Goal: Task Accomplishment & Management: Use online tool/utility

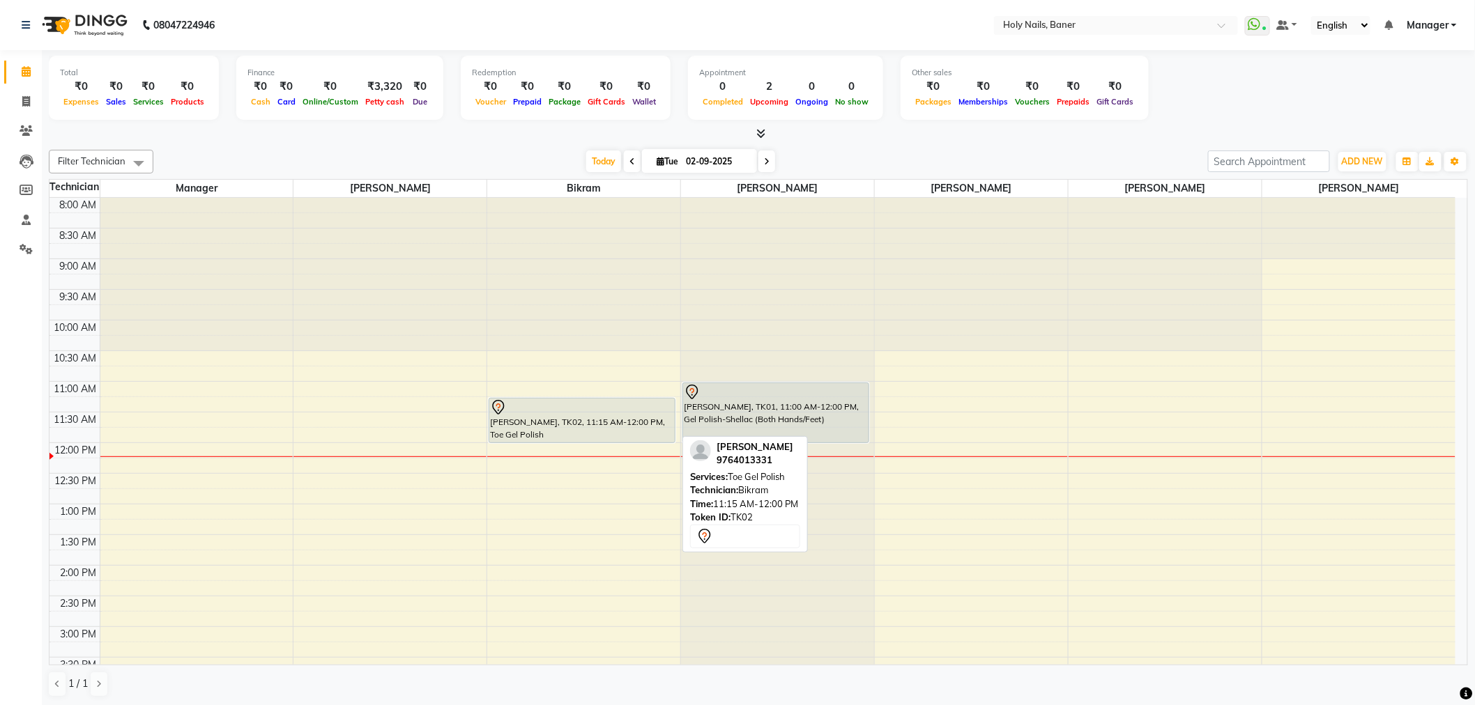
click at [561, 434] on div "[PERSON_NAME], TK02, 11:15 AM-12:00 PM, Toe Gel Polish" at bounding box center [581, 421] width 185 height 44
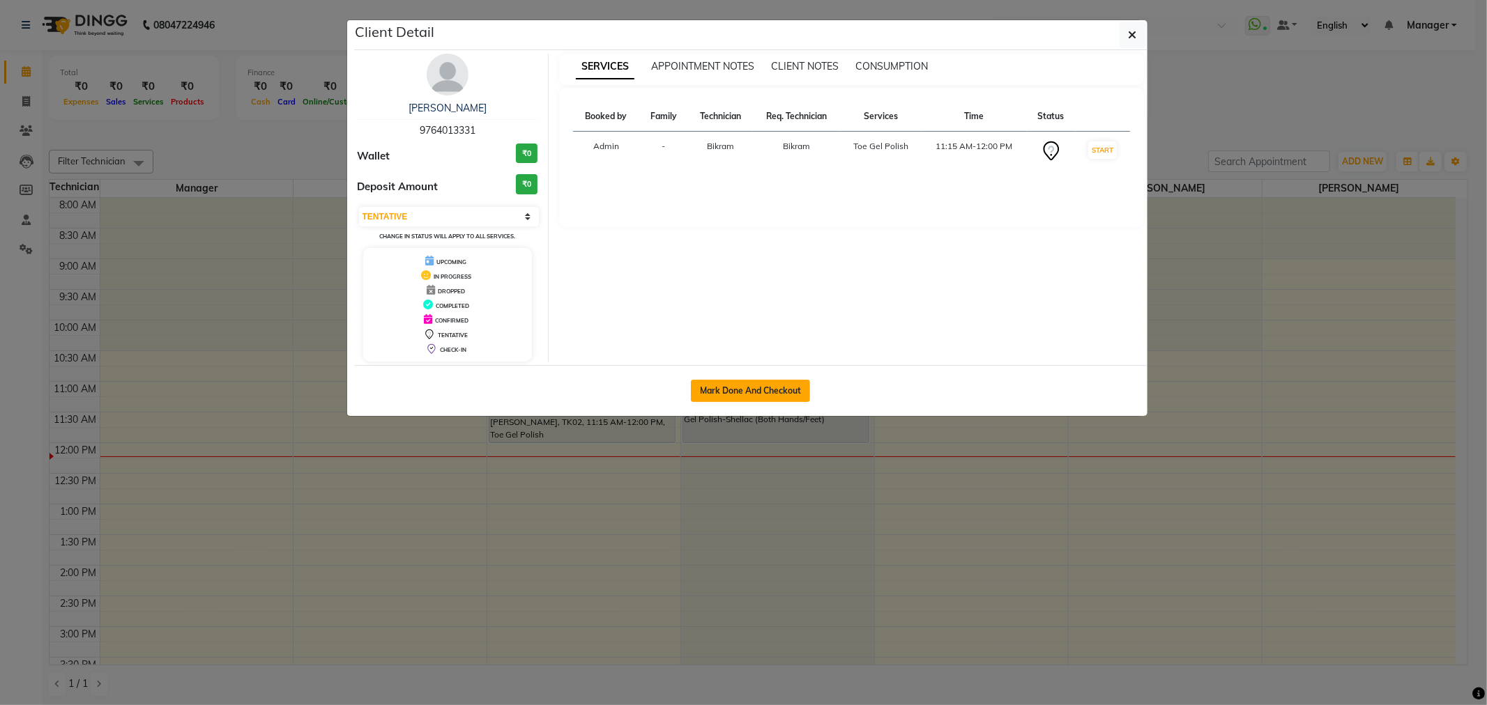
click at [762, 389] on button "Mark Done And Checkout" at bounding box center [750, 391] width 119 height 22
select select "3"
select select "5445"
select select "service"
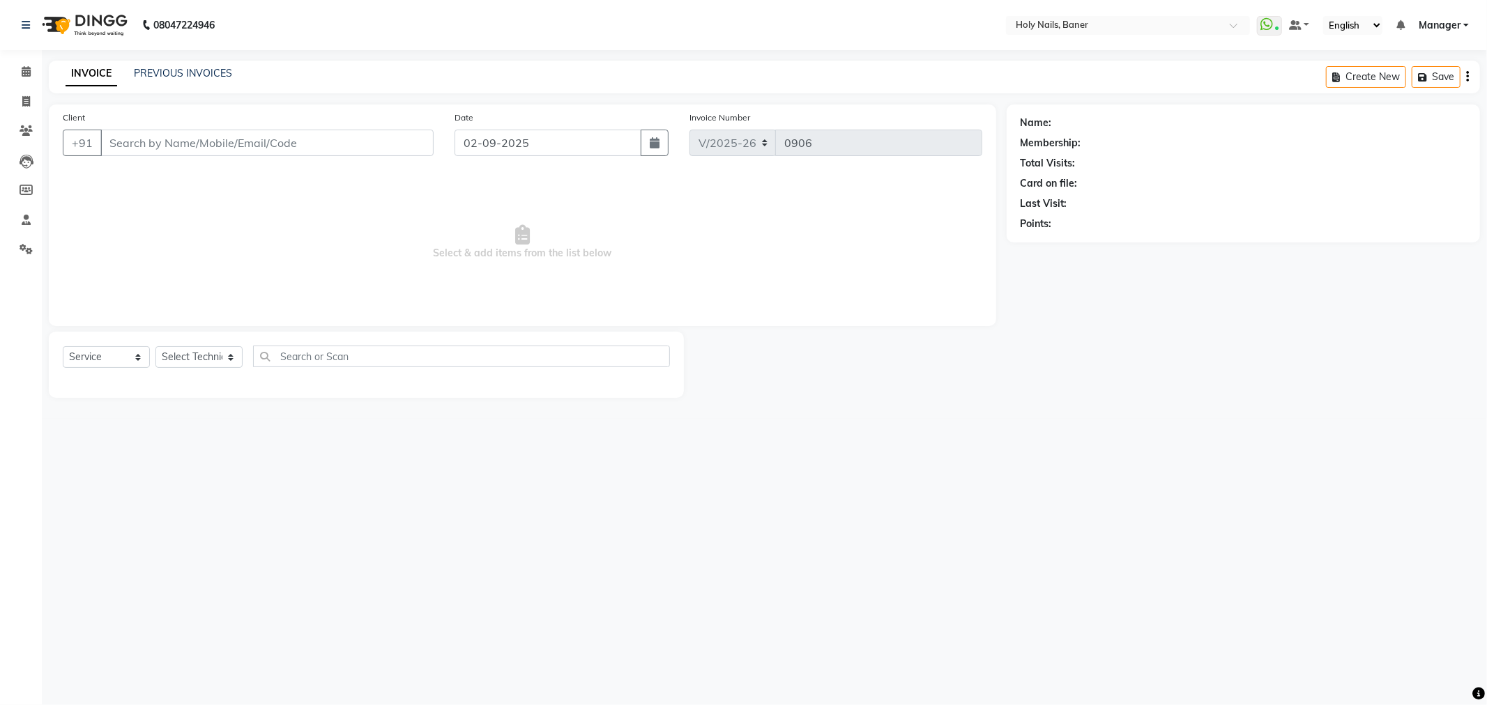
type input "97******31"
select select "58118"
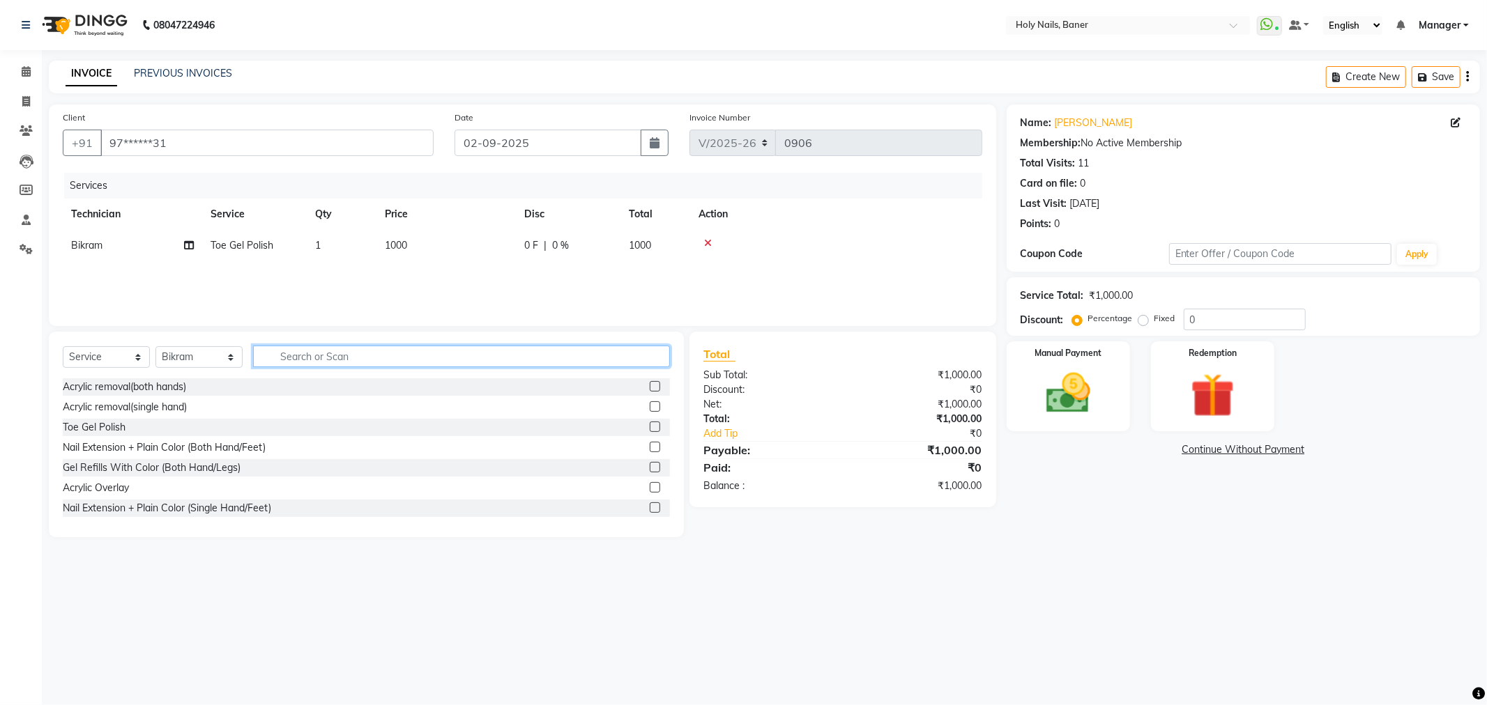
click at [365, 360] on input "text" at bounding box center [461, 357] width 417 height 22
type input "remo"
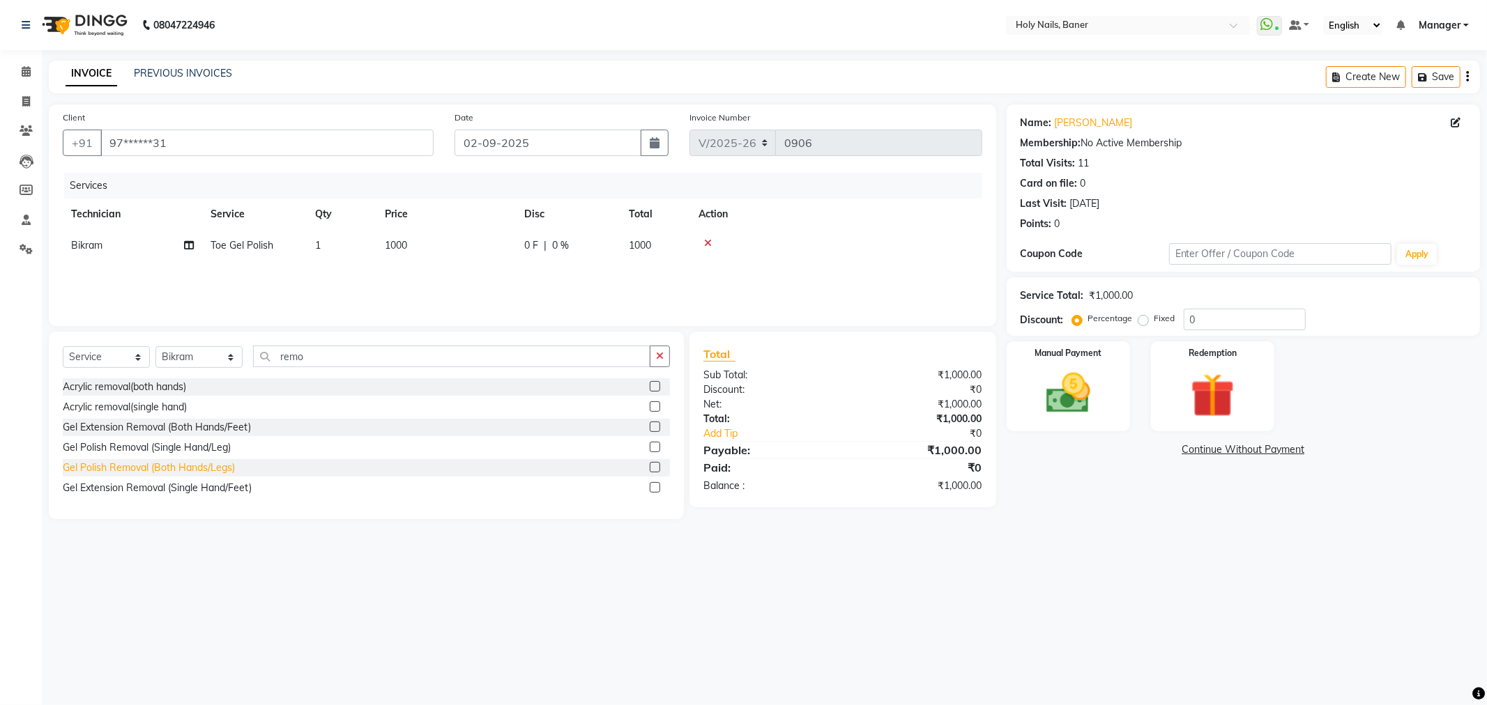
click at [102, 470] on div "Gel Polish Removal (Both Hands/Legs)" at bounding box center [149, 468] width 172 height 15
checkbox input "false"
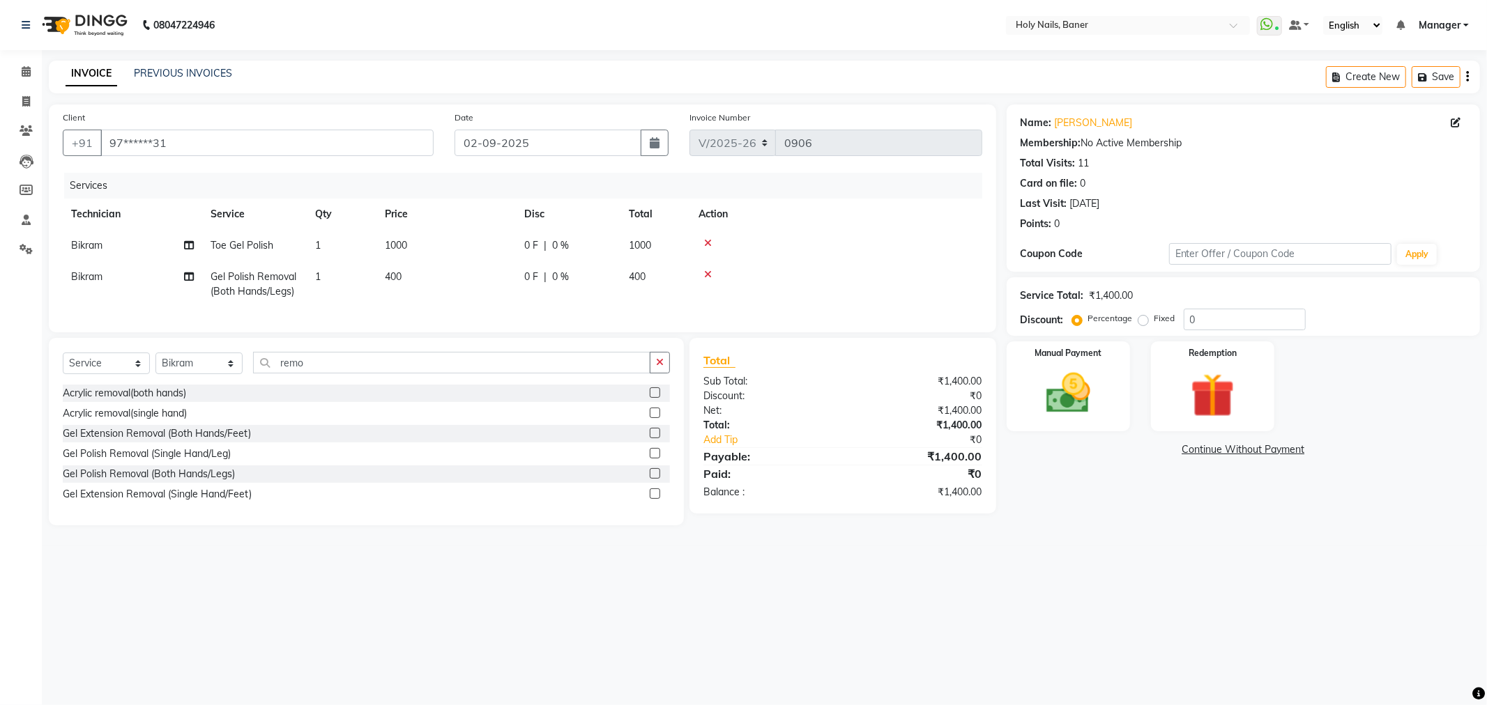
click at [527, 245] on span "0 F" at bounding box center [531, 245] width 14 height 15
select select "58118"
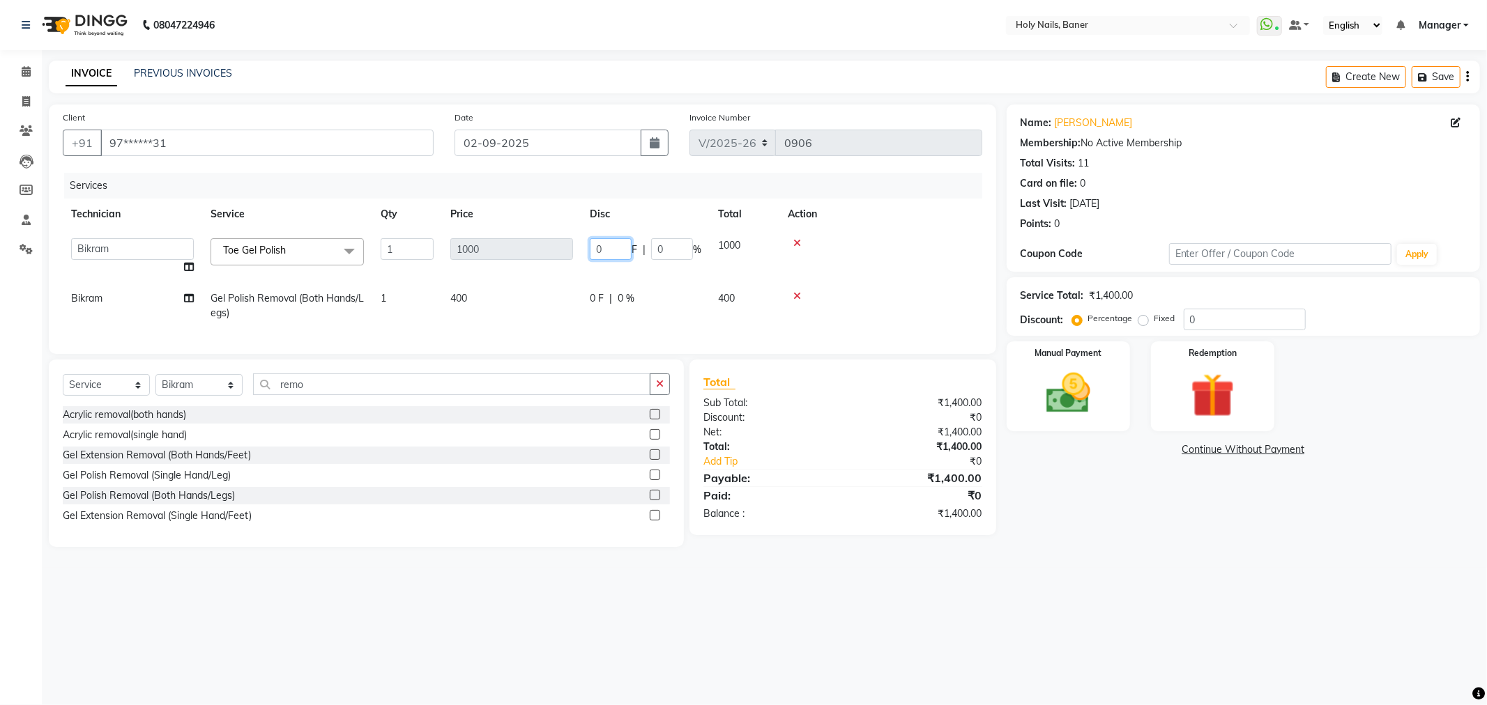
click at [611, 247] on input "0" at bounding box center [611, 249] width 42 height 22
type input "300"
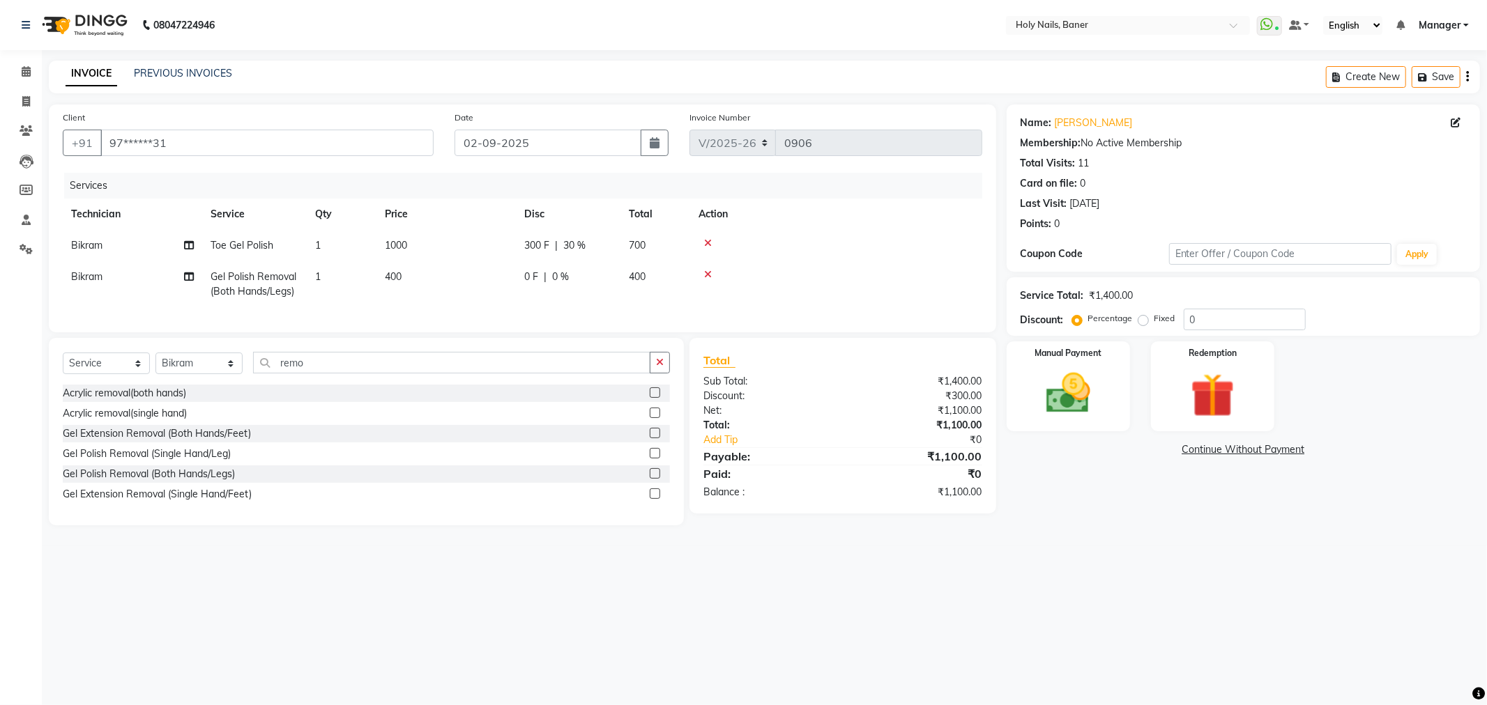
click at [925, 287] on td at bounding box center [836, 284] width 292 height 46
click at [1080, 395] on img at bounding box center [1068, 393] width 75 height 53
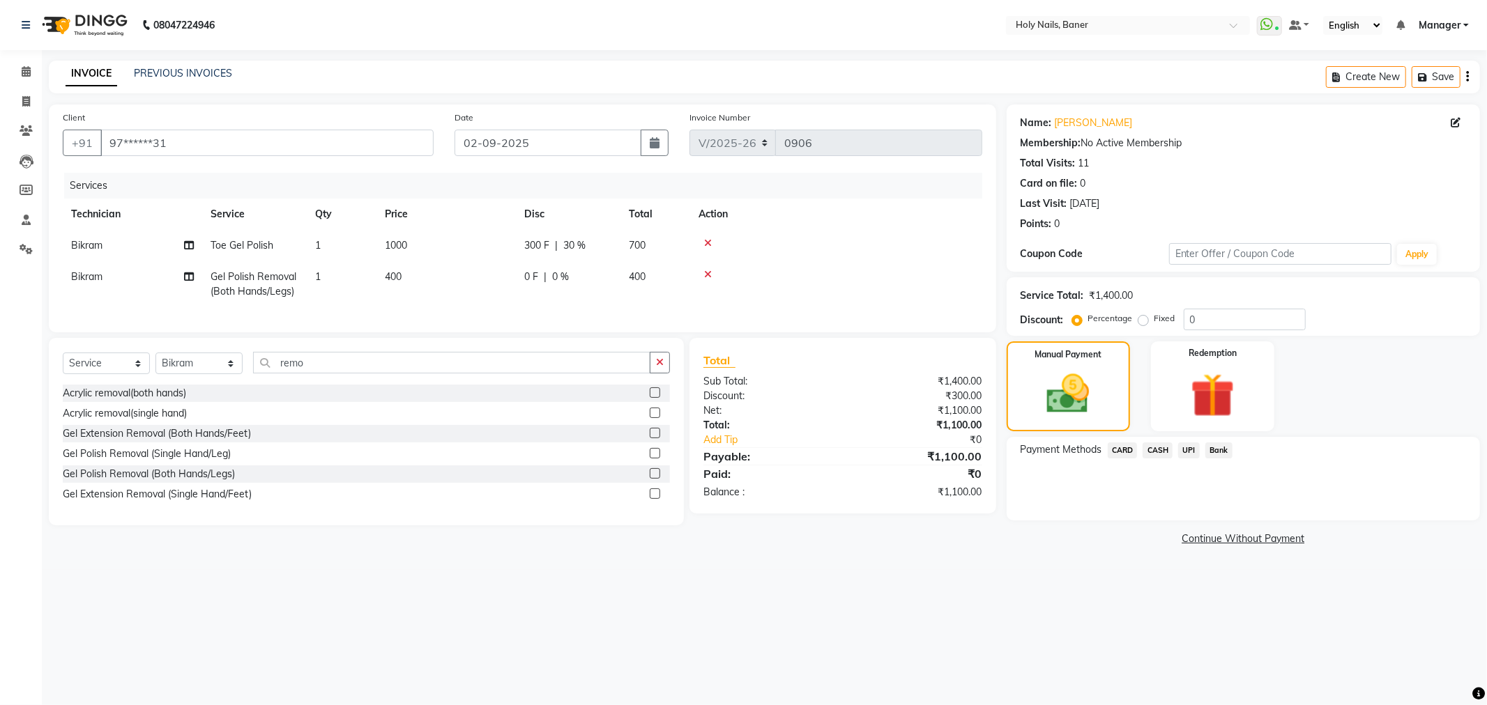
click at [1159, 450] on span "CASH" at bounding box center [1157, 451] width 30 height 16
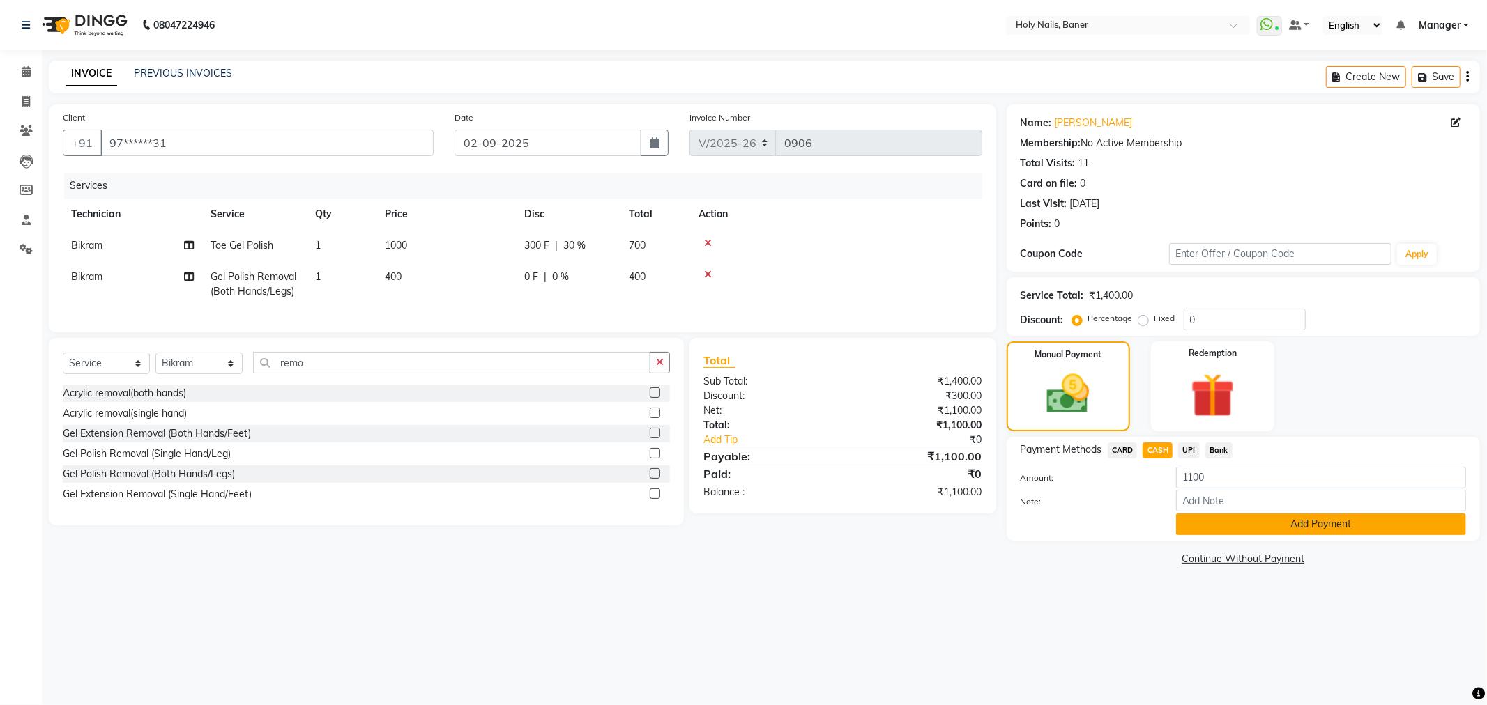
click at [1315, 527] on button "Add Payment" at bounding box center [1321, 525] width 290 height 22
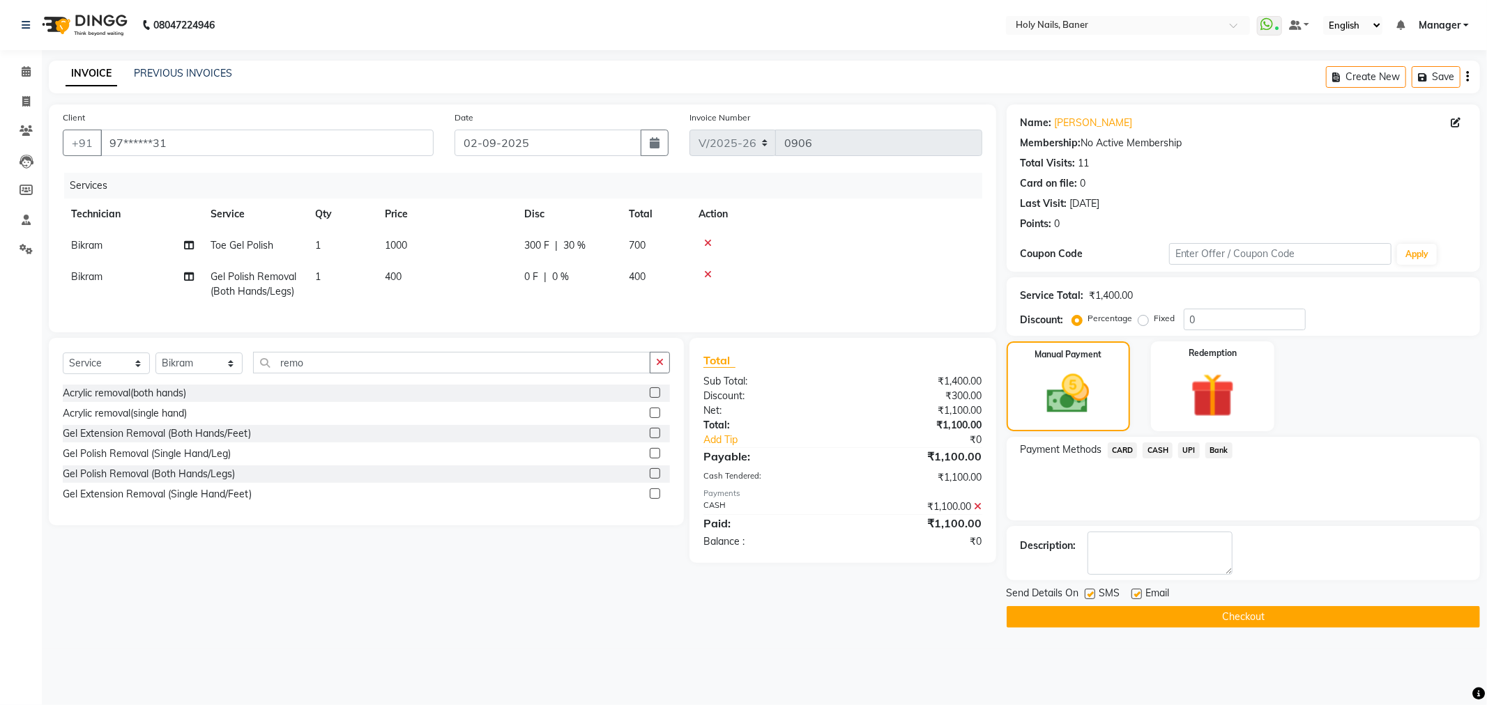
click at [1266, 618] on button "Checkout" at bounding box center [1242, 617] width 473 height 22
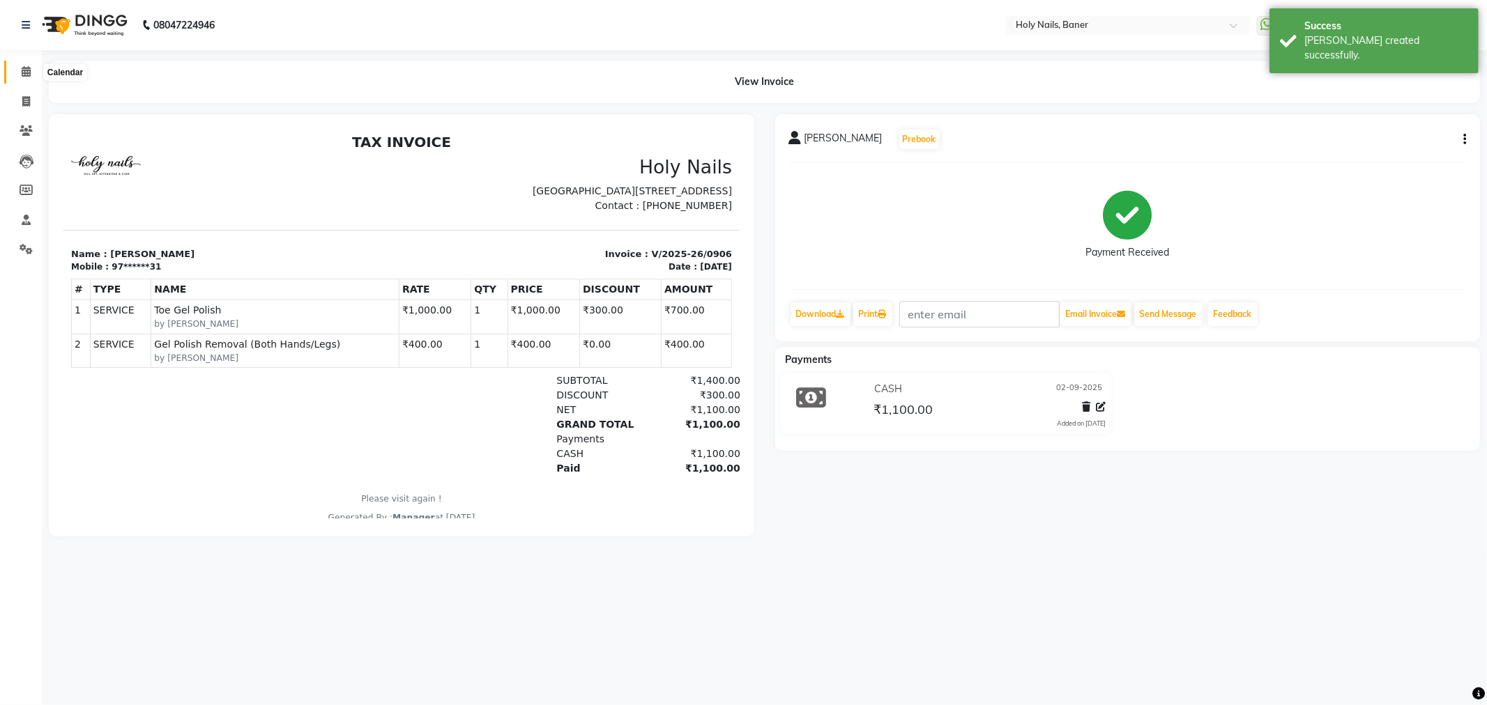
click at [19, 71] on span at bounding box center [26, 72] width 24 height 16
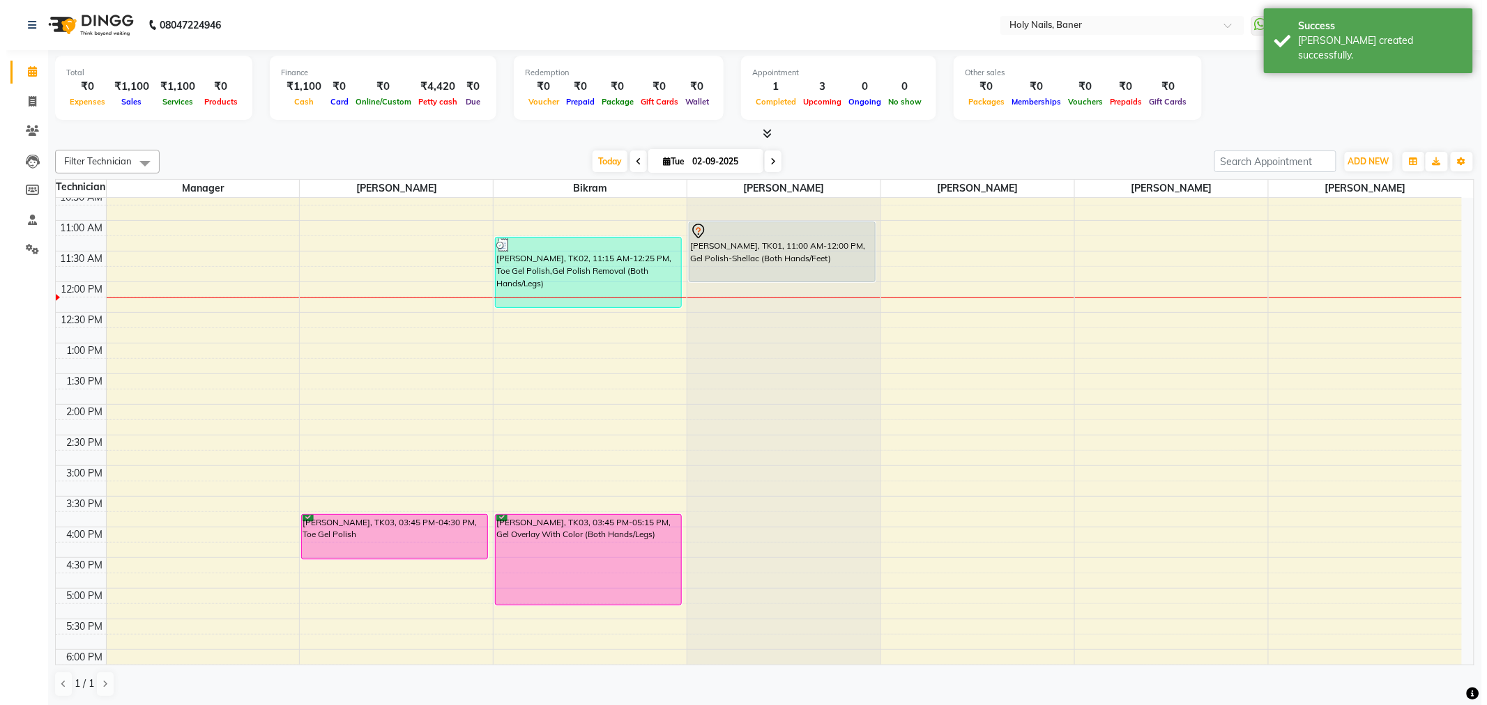
scroll to position [232, 0]
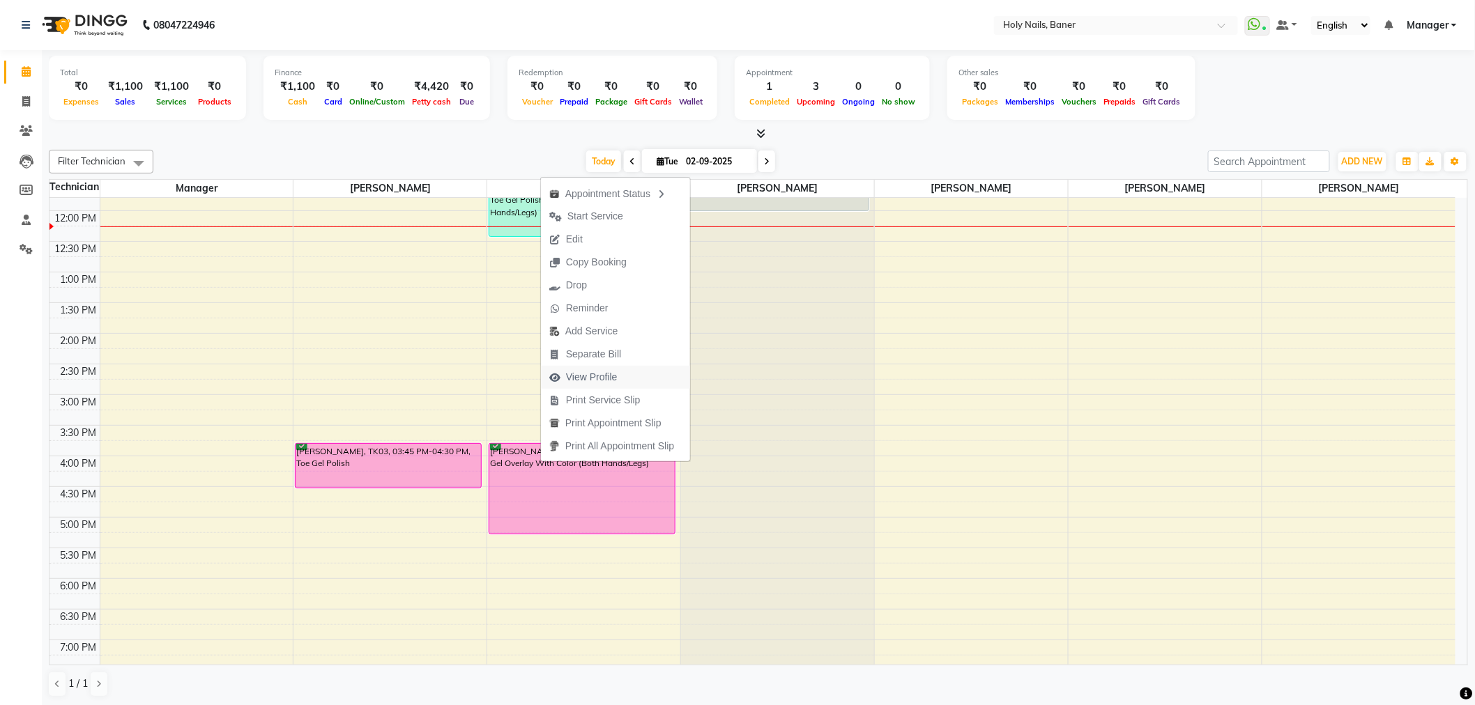
click at [583, 378] on span "View Profile" at bounding box center [592, 377] width 52 height 15
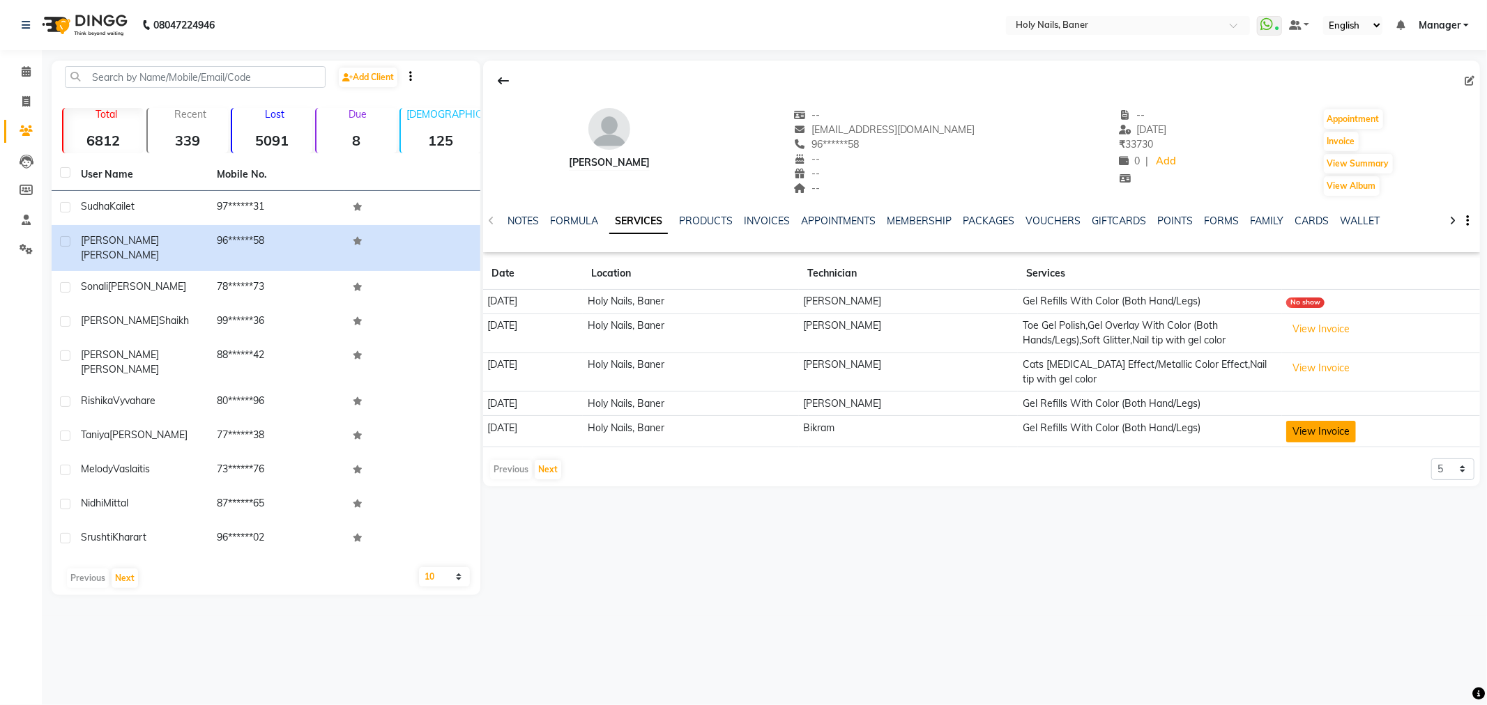
click at [1332, 435] on button "View Invoice" at bounding box center [1321, 432] width 70 height 22
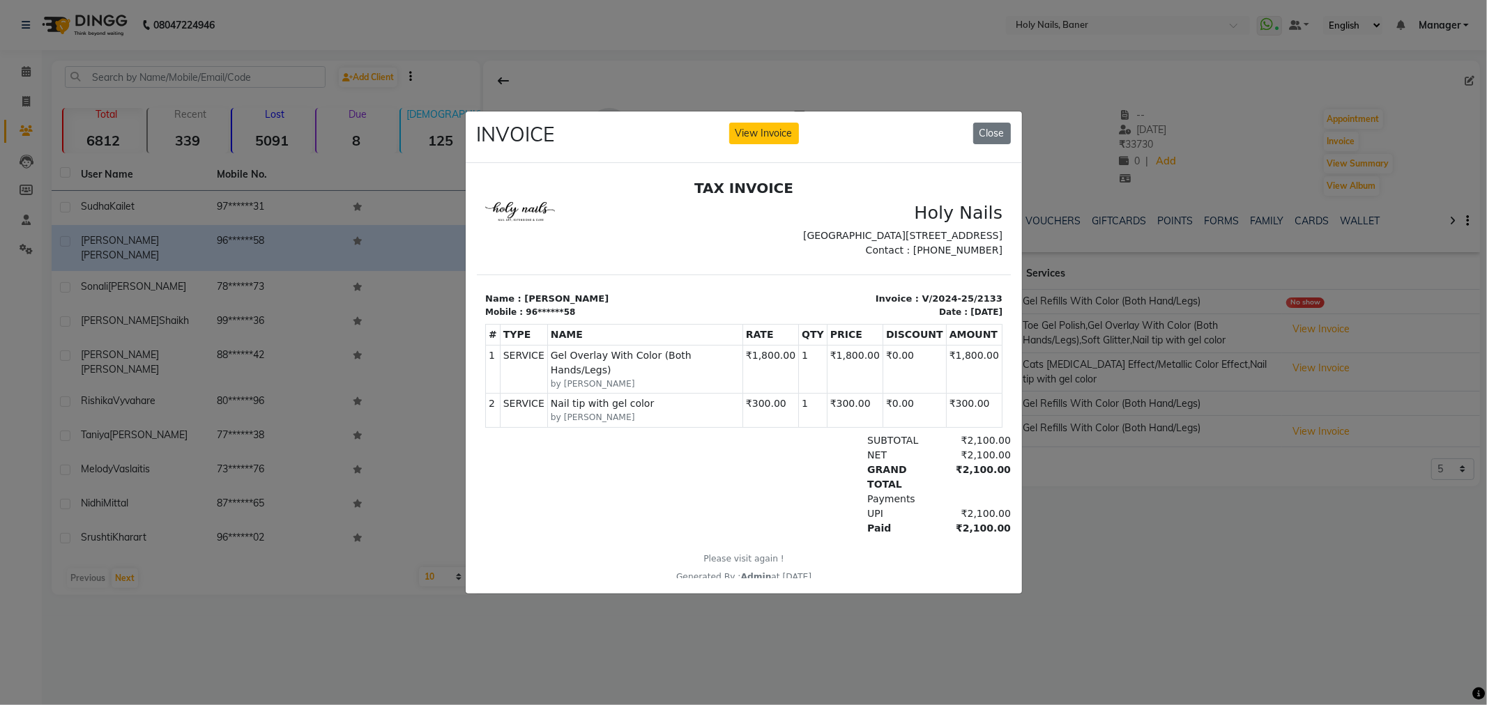
click at [1107, 566] on ngb-modal-window "INVOICE View Invoice Close" at bounding box center [743, 352] width 1487 height 705
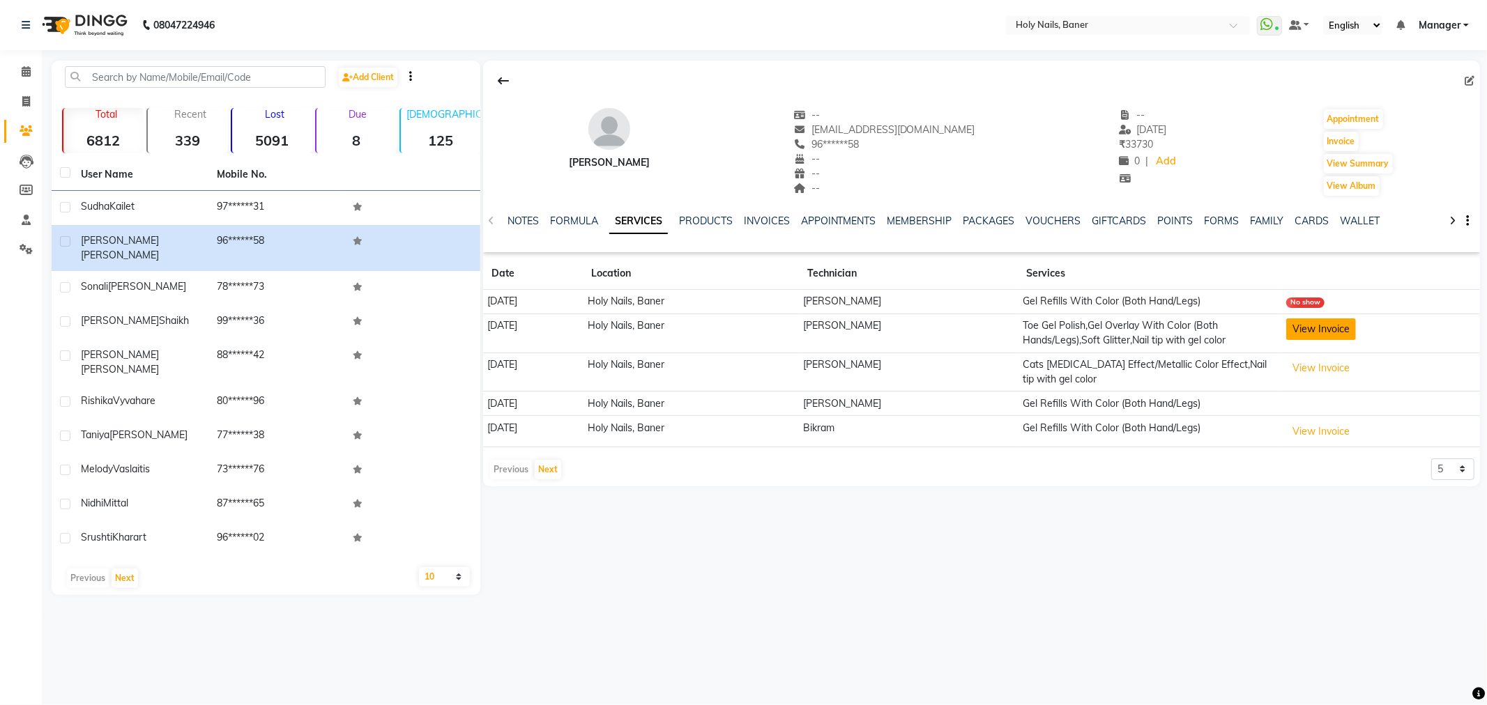
click at [1322, 328] on button "View Invoice" at bounding box center [1321, 330] width 70 height 22
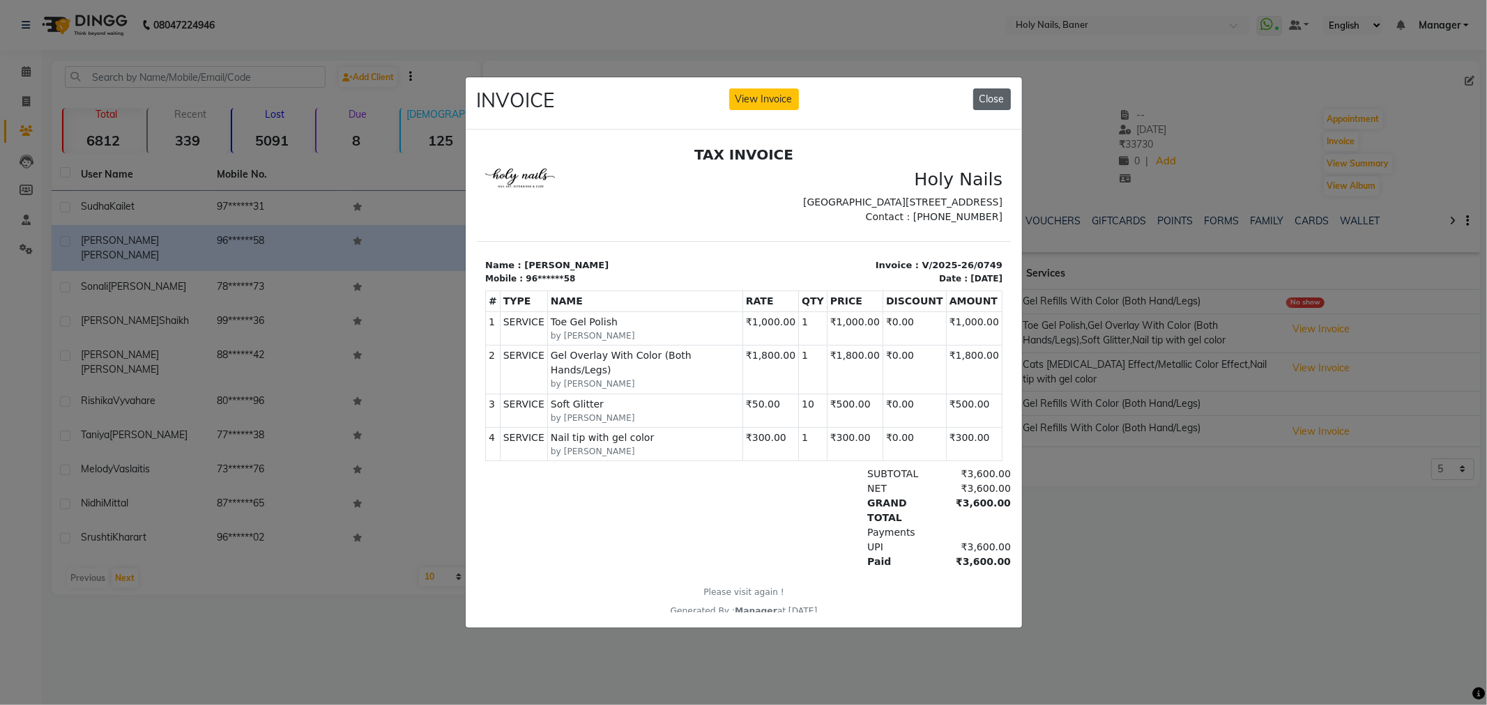
click at [990, 93] on button "Close" at bounding box center [992, 100] width 38 height 22
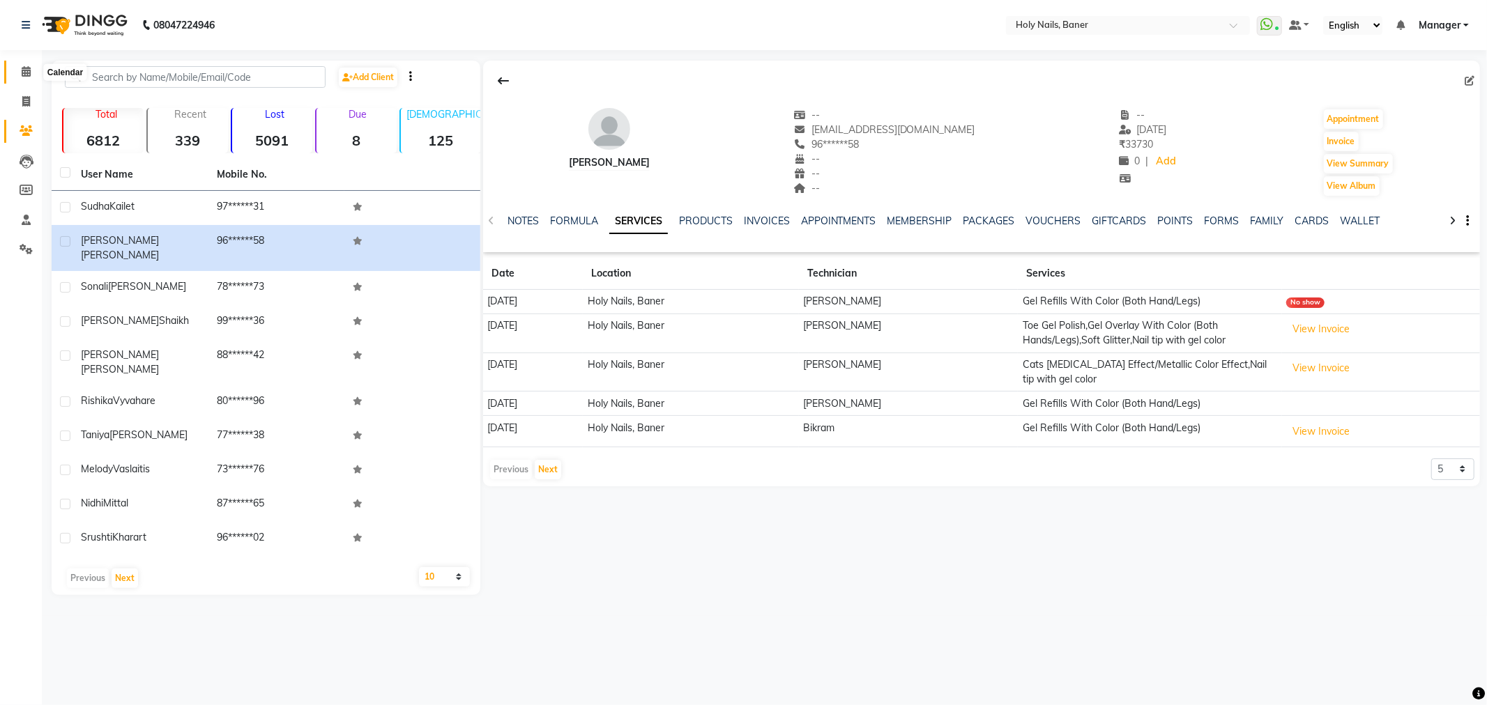
click at [26, 70] on icon at bounding box center [26, 71] width 9 height 10
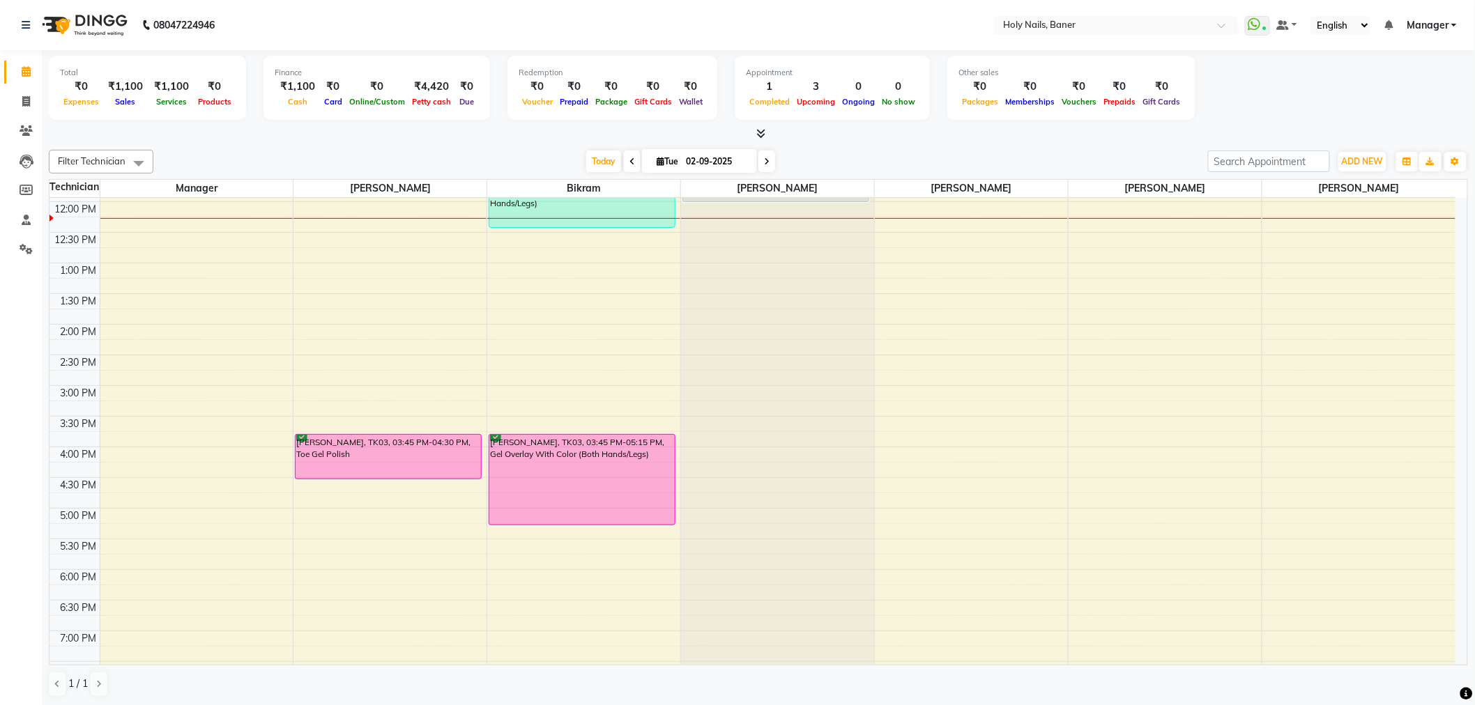
scroll to position [240, 0]
